Goal: Book appointment/travel/reservation

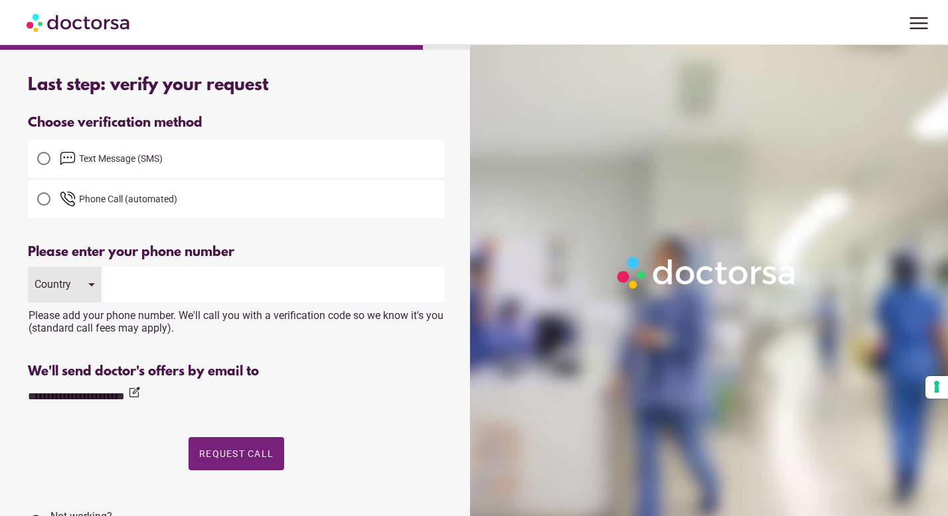
click at [147, 280] on input "tel" at bounding box center [273, 285] width 343 height 36
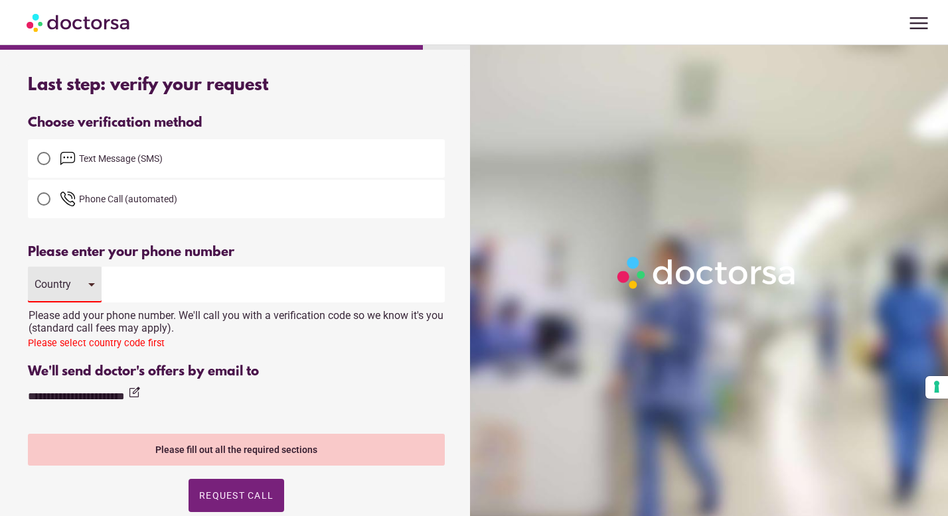
click at [144, 289] on input "tel" at bounding box center [273, 285] width 343 height 36
click at [67, 281] on div "Country" at bounding box center [55, 284] width 40 height 13
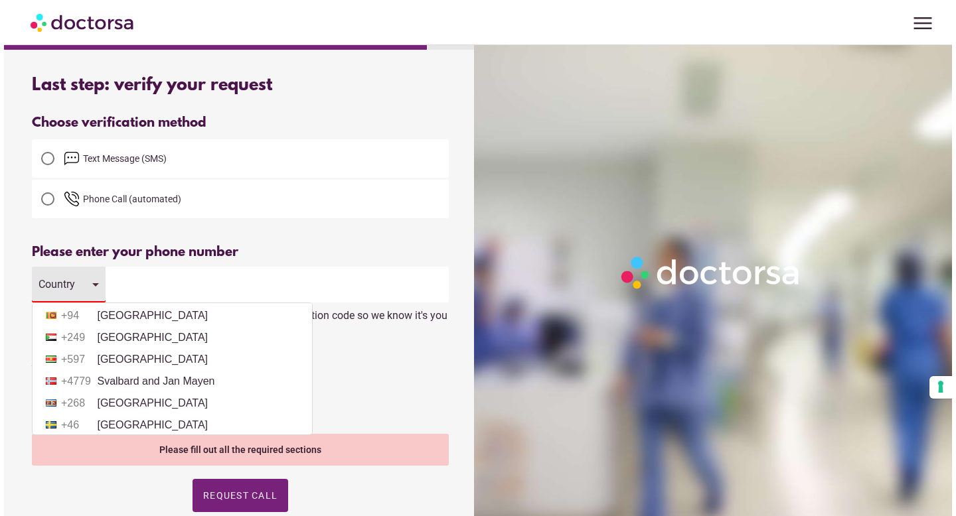
scroll to position [4590, 0]
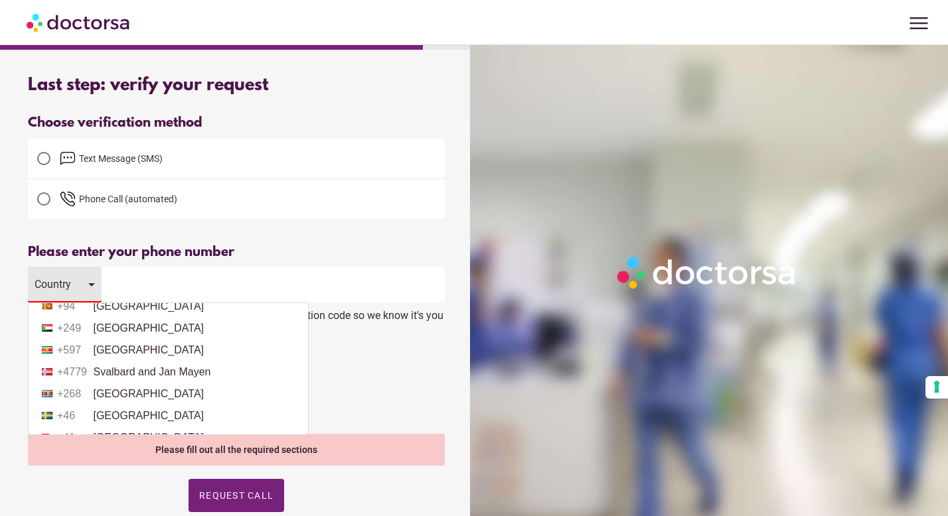
click at [154, 295] on li "+34 Spain" at bounding box center [168, 285] width 266 height 20
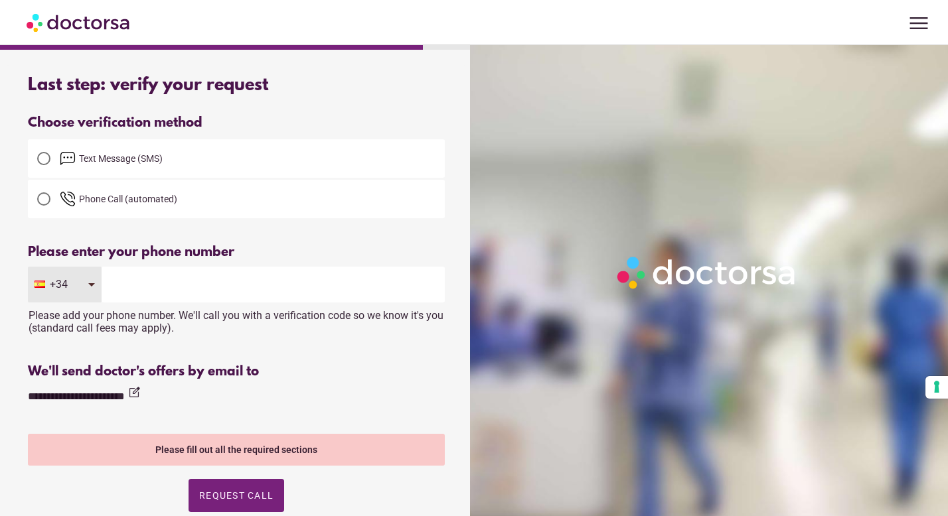
click at [188, 290] on input "tel" at bounding box center [273, 285] width 343 height 36
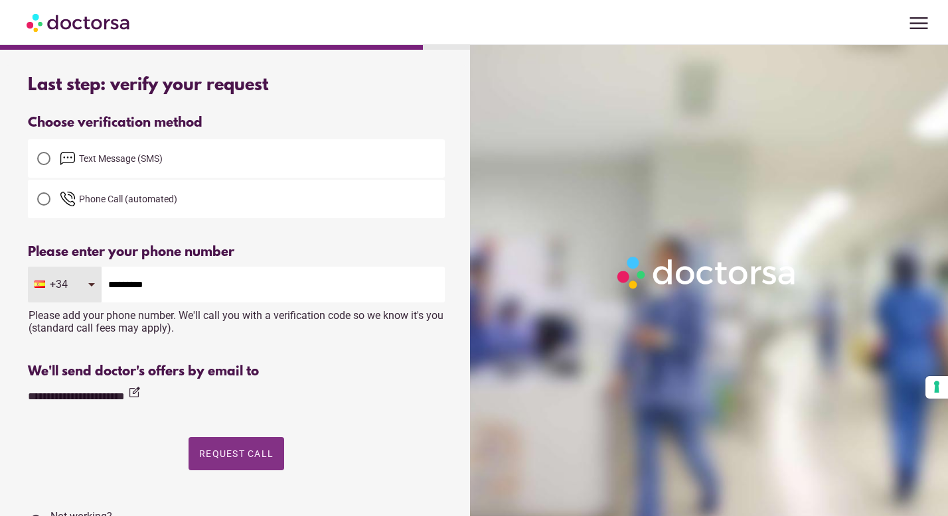
type input "*********"
click at [222, 453] on span "Request Call" at bounding box center [236, 454] width 74 height 11
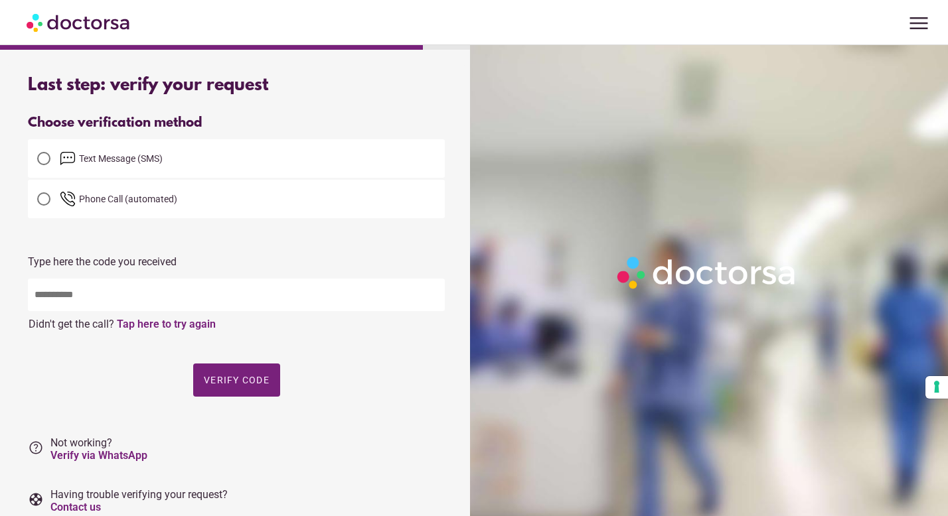
click at [180, 301] on input "text" at bounding box center [236, 295] width 417 height 33
type input "*****"
click at [239, 392] on span "button" at bounding box center [236, 380] width 87 height 33
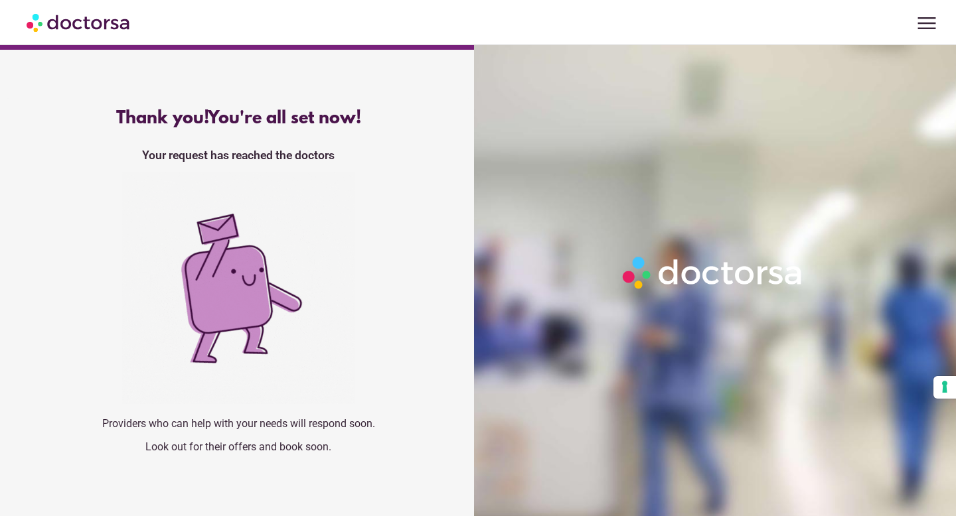
click at [77, 21] on img at bounding box center [79, 22] width 105 height 30
